Goal: Information Seeking & Learning: Find specific fact

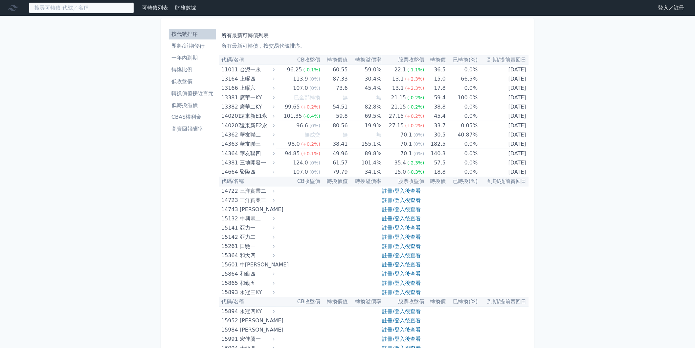
click at [73, 8] on input at bounding box center [81, 7] width 105 height 11
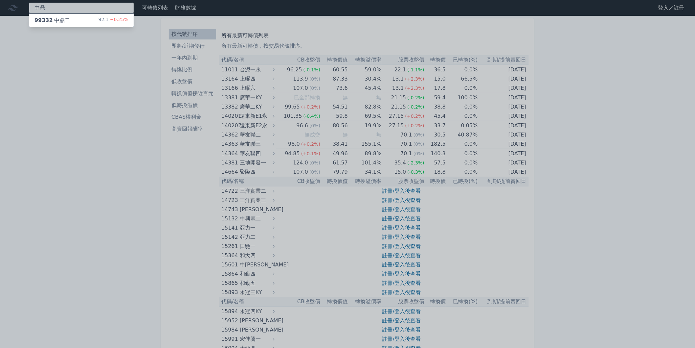
type input "中鼎"
click at [51, 21] on div "99332 中鼎二" at bounding box center [51, 20] width 35 height 8
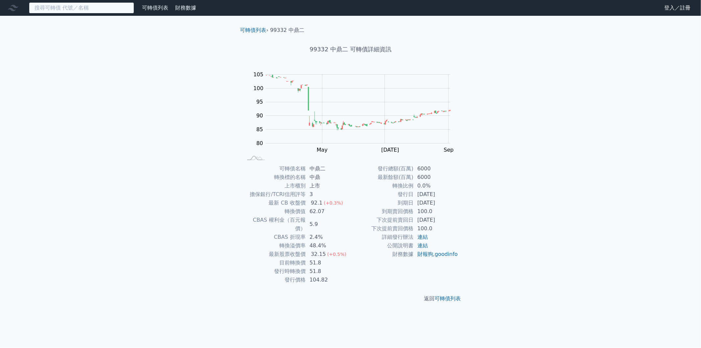
click at [89, 5] on input at bounding box center [81, 7] width 105 height 11
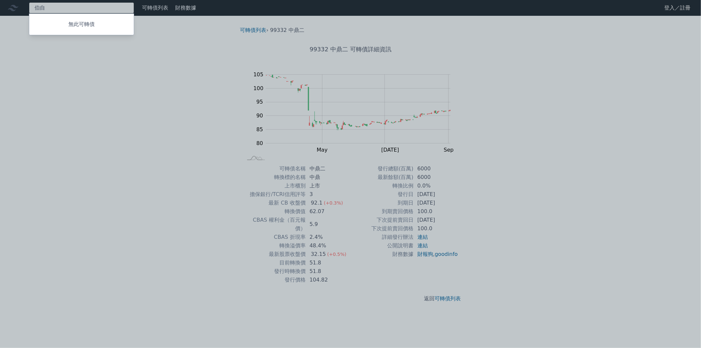
type input "博"
click at [114, 13] on div "[PERSON_NAME] 81551 博智一 124.8 -2.00%" at bounding box center [81, 7] width 105 height 11
type input "[PERSON_NAME]"
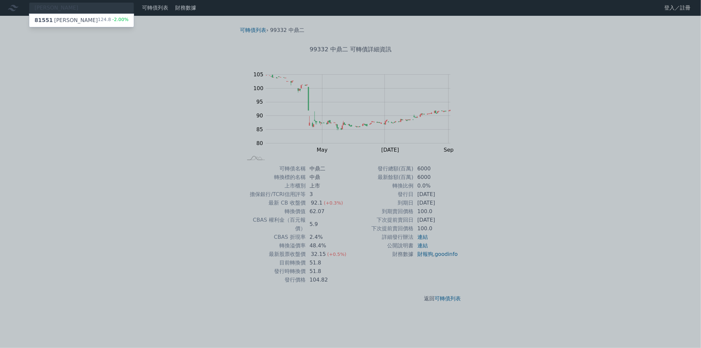
click at [112, 16] on div "81551 博智一 124.8 -2.00%" at bounding box center [81, 20] width 104 height 13
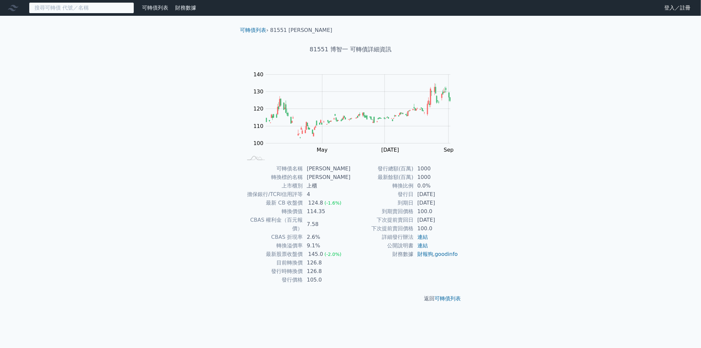
click at [103, 8] on input at bounding box center [81, 7] width 105 height 11
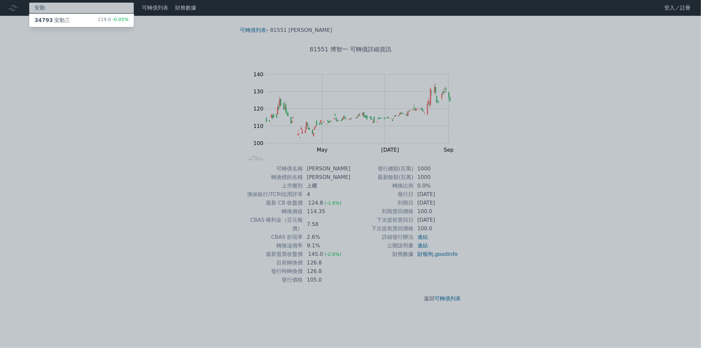
type input "安勤"
click at [90, 21] on div "34793 安勤三 119.0 -0.05%" at bounding box center [81, 20] width 104 height 13
